Goal: Task Accomplishment & Management: Manage account settings

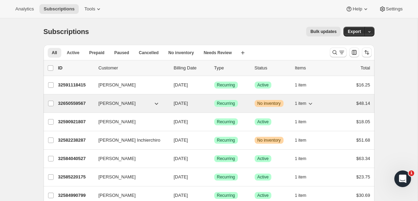
click at [276, 101] on span "No inventory" at bounding box center [268, 104] width 23 height 6
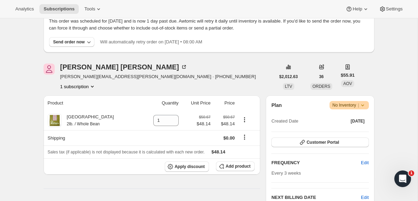
scroll to position [83, 0]
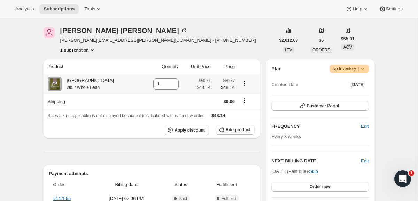
click at [74, 87] on small "2lb. / Whole Bean" at bounding box center [83, 87] width 33 height 5
click at [54, 5] on button "Subscriptions" at bounding box center [58, 9] width 39 height 10
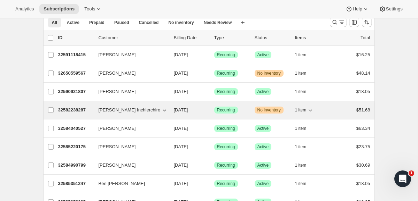
scroll to position [33, 0]
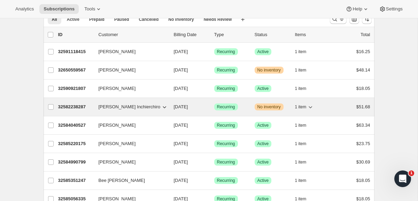
click at [301, 104] on button "1 item" at bounding box center [304, 107] width 19 height 10
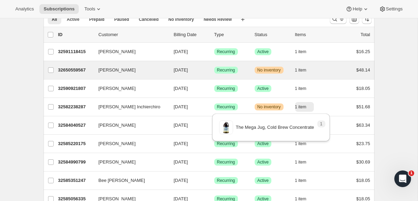
click at [297, 78] on div "[PERSON_NAME] 32650559567 [PERSON_NAME] [DATE] Success Recurring Warning No inv…" at bounding box center [209, 70] width 331 height 18
click at [304, 71] on span "1 item" at bounding box center [300, 71] width 11 height 6
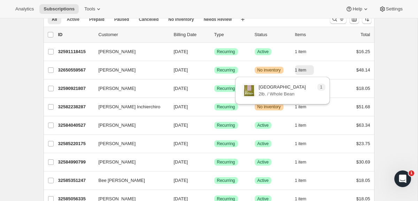
click at [250, 89] on span at bounding box center [249, 91] width 14 height 14
click at [270, 89] on p "[GEOGRAPHIC_DATA]" at bounding box center [282, 87] width 47 height 7
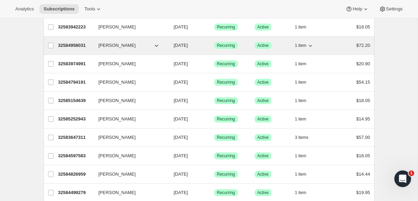
scroll to position [0, 0]
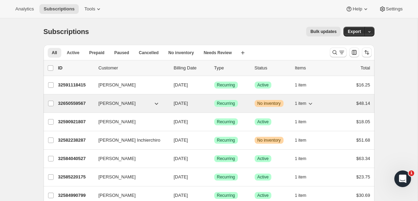
click at [97, 105] on div "32650559567 [PERSON_NAME] [DATE] Success Recurring Warning No inventory 1 item …" at bounding box center [214, 104] width 312 height 10
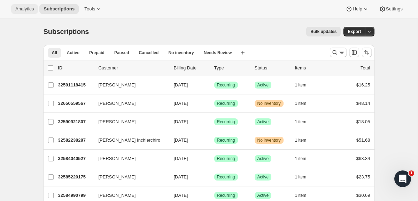
click at [17, 8] on span "Analytics" at bounding box center [24, 9] width 18 height 6
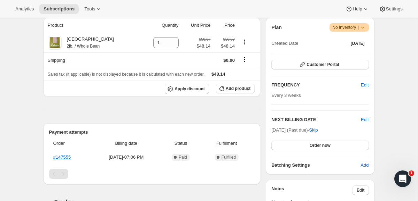
scroll to position [102, 0]
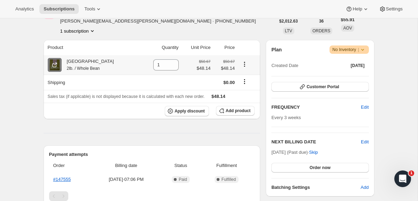
click at [58, 64] on span at bounding box center [55, 65] width 14 height 14
click at [363, 48] on icon at bounding box center [362, 49] width 7 height 7
click at [363, 50] on icon at bounding box center [362, 49] width 7 height 7
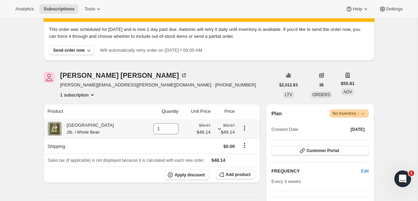
scroll to position [0, 0]
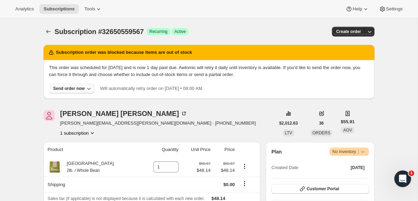
click at [65, 88] on div "Send order now" at bounding box center [69, 89] width 32 height 6
click at [80, 100] on span "Include sold-out items" at bounding box center [68, 103] width 74 height 7
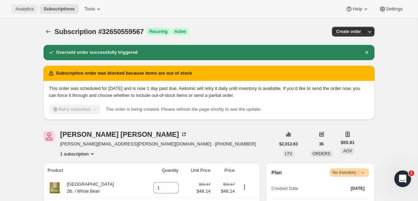
click at [23, 12] on button "Analytics" at bounding box center [24, 9] width 27 height 10
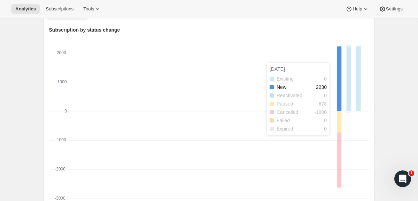
scroll to position [251, 0]
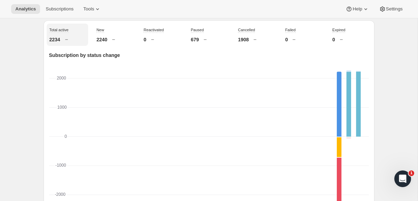
click at [60, 43] on p "2234" at bounding box center [54, 39] width 11 height 7
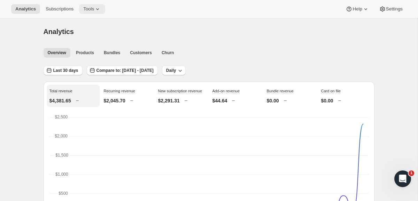
click at [91, 8] on span "Tools" at bounding box center [88, 9] width 11 height 6
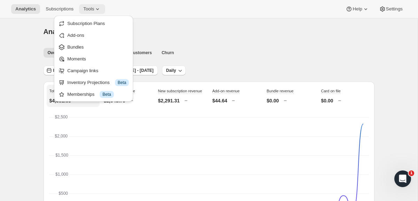
click at [91, 8] on span "Tools" at bounding box center [88, 9] width 11 height 6
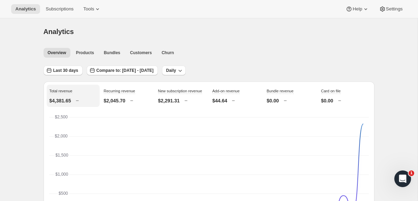
click at [112, 47] on div "Overview Products Bundles Customers Churn More views Overview Products Bundles …" at bounding box center [206, 52] width 335 height 15
click at [112, 57] on button "Bundles" at bounding box center [112, 53] width 25 height 10
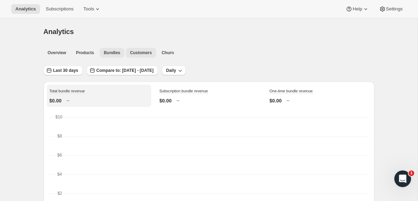
click at [139, 54] on span "Customers" at bounding box center [141, 53] width 22 height 6
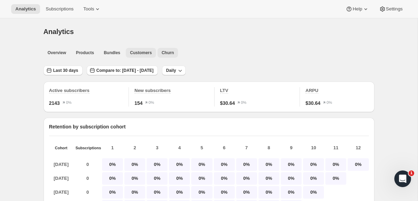
click at [169, 50] on span "Churn" at bounding box center [167, 53] width 12 height 6
